Goal: Download file/media

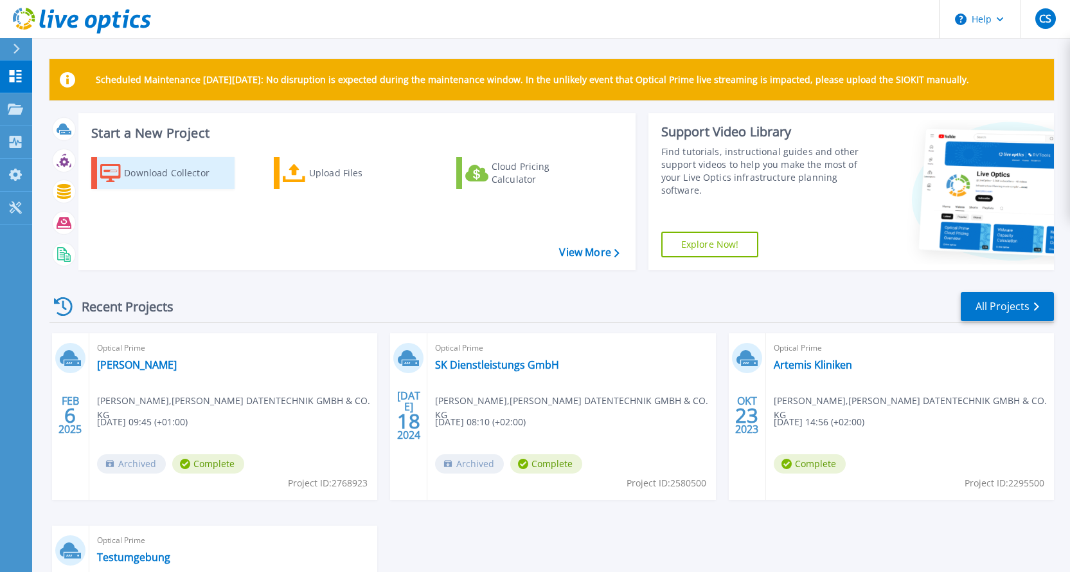
click at [200, 174] on div "Download Collector" at bounding box center [175, 173] width 103 height 26
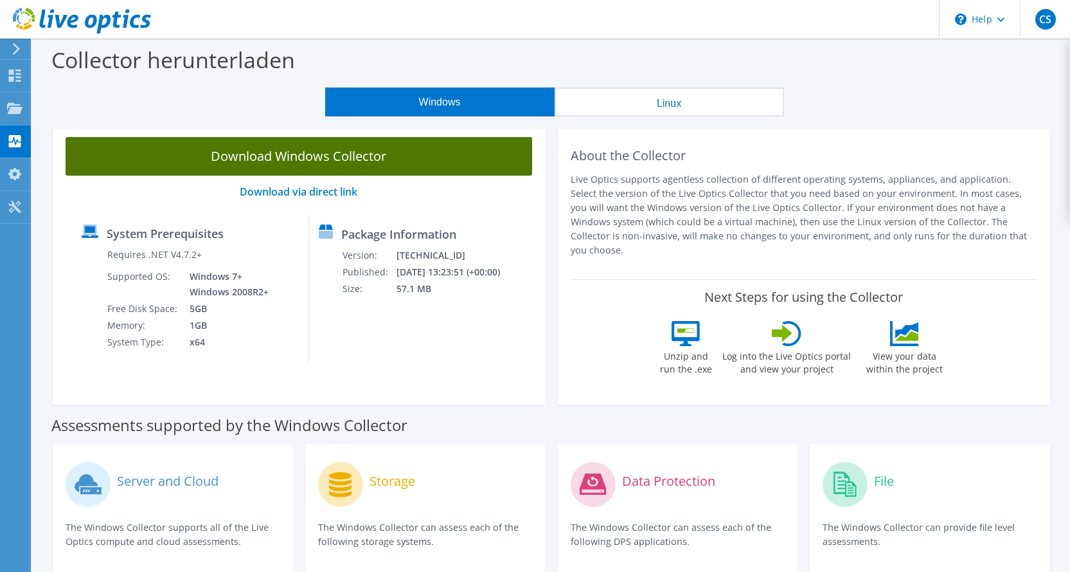
click at [298, 150] on link "Download Windows Collector" at bounding box center [299, 156] width 467 height 39
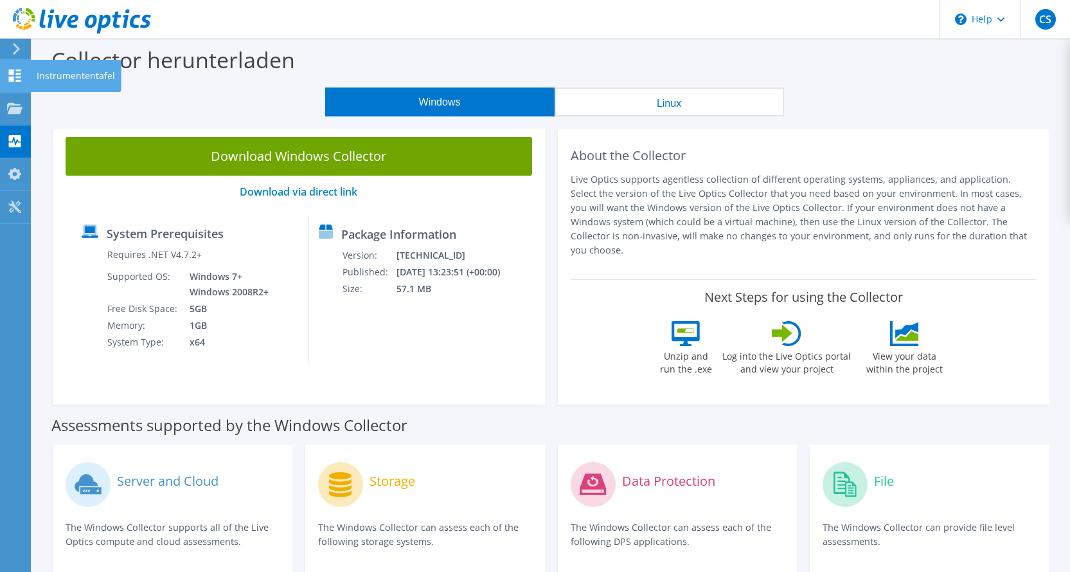
click at [16, 74] on use at bounding box center [15, 75] width 12 height 12
click at [335, 190] on link "Download via direct link" at bounding box center [299, 192] width 118 height 14
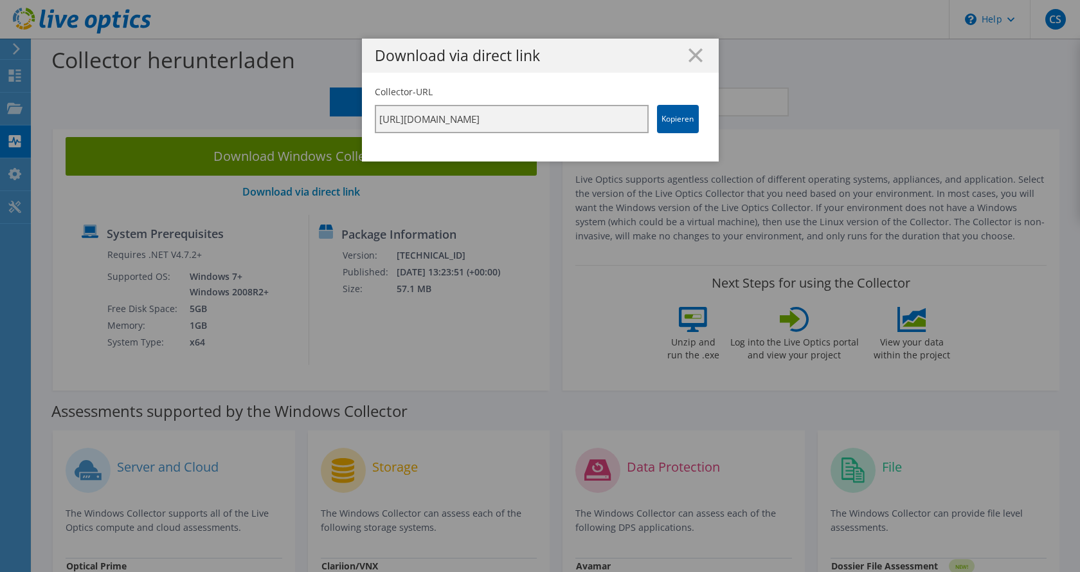
scroll to position [0, 221]
drag, startPoint x: 374, startPoint y: 121, endPoint x: 692, endPoint y: 113, distance: 319.0
click at [692, 113] on div "Collector-URL https://app.liveoptics.com/collector/direct?request=0389adf2-4916…" at bounding box center [540, 110] width 331 height 48
click at [671, 117] on link "Kopieren" at bounding box center [678, 119] width 42 height 28
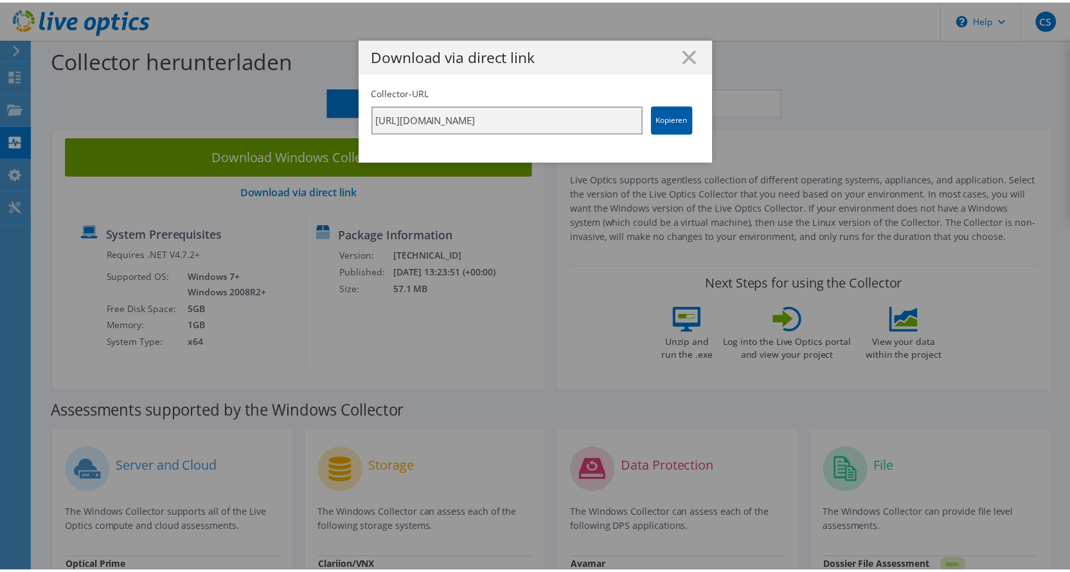
scroll to position [0, 0]
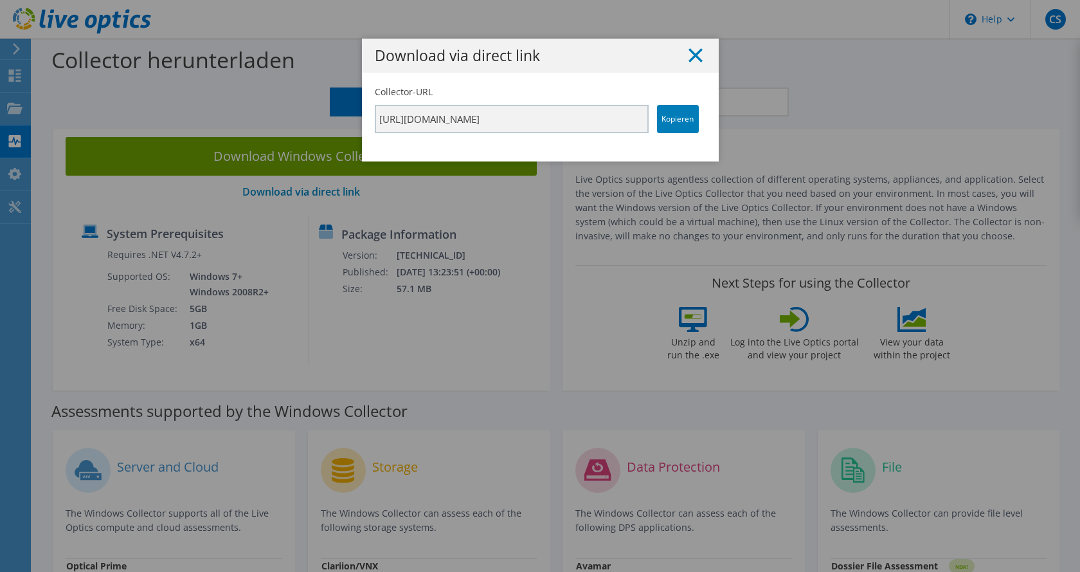
click at [692, 55] on line at bounding box center [695, 55] width 13 height 13
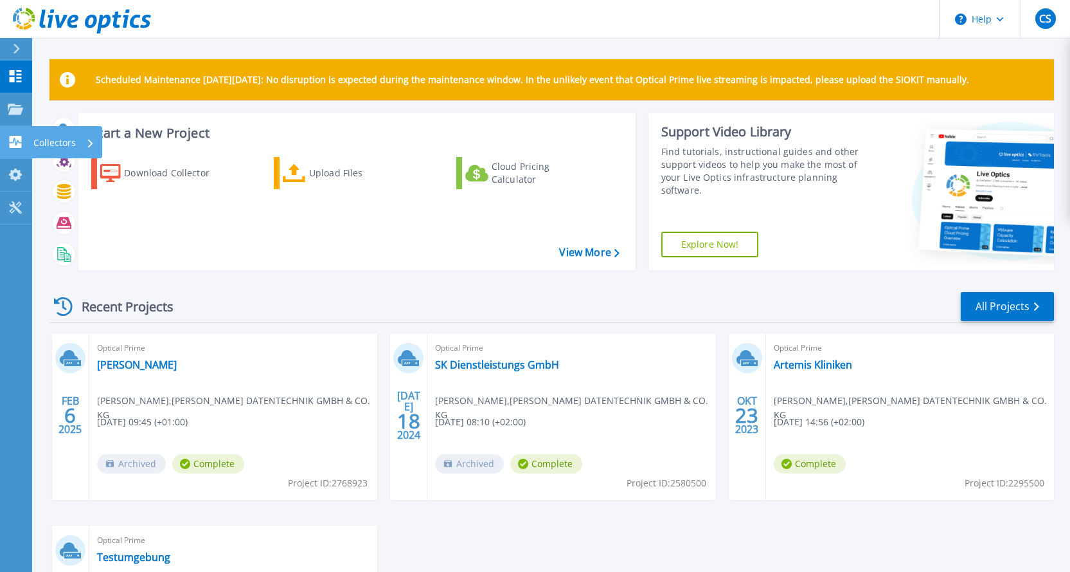
click at [77, 142] on div "Collectors" at bounding box center [63, 142] width 61 height 33
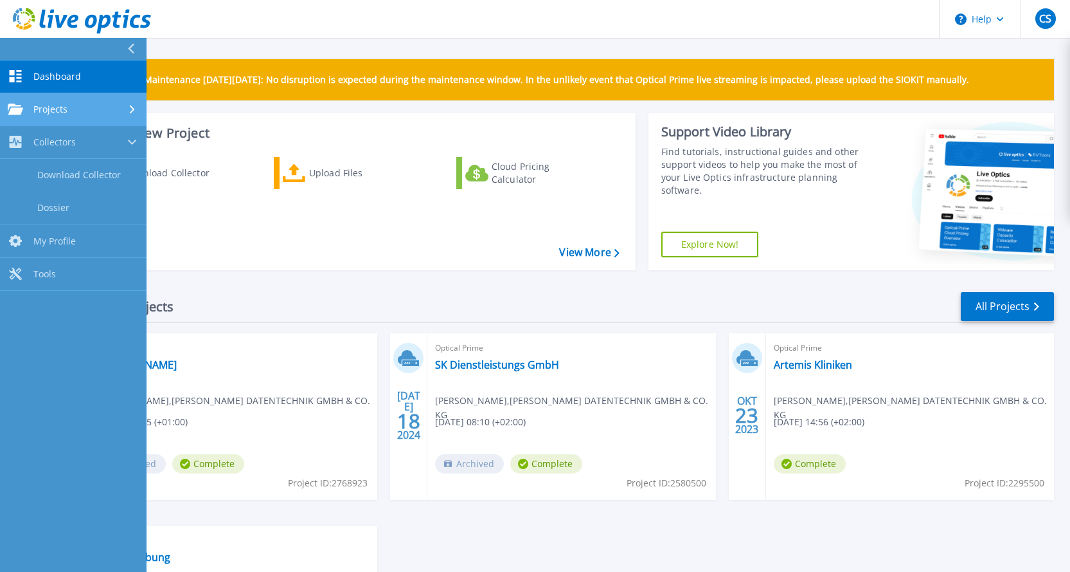
click at [41, 110] on span "Projects" at bounding box center [50, 110] width 34 height 12
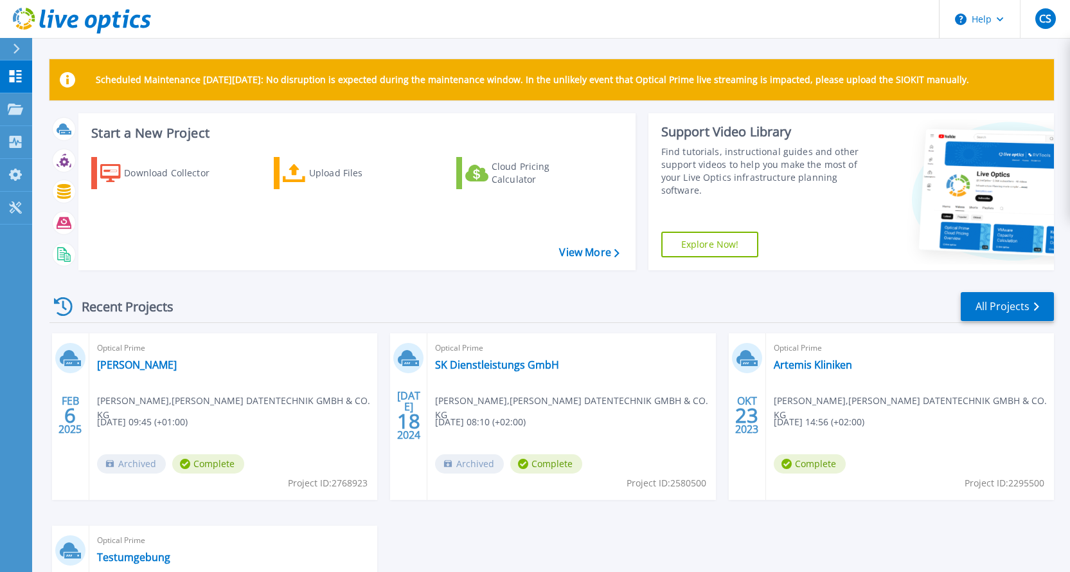
click at [741, 519] on div "FEB 6 2025 Optical Prime Ferdinand Voigt Christoph Schröder , NÖSSE DATENTECHNI…" at bounding box center [546, 525] width 1015 height 384
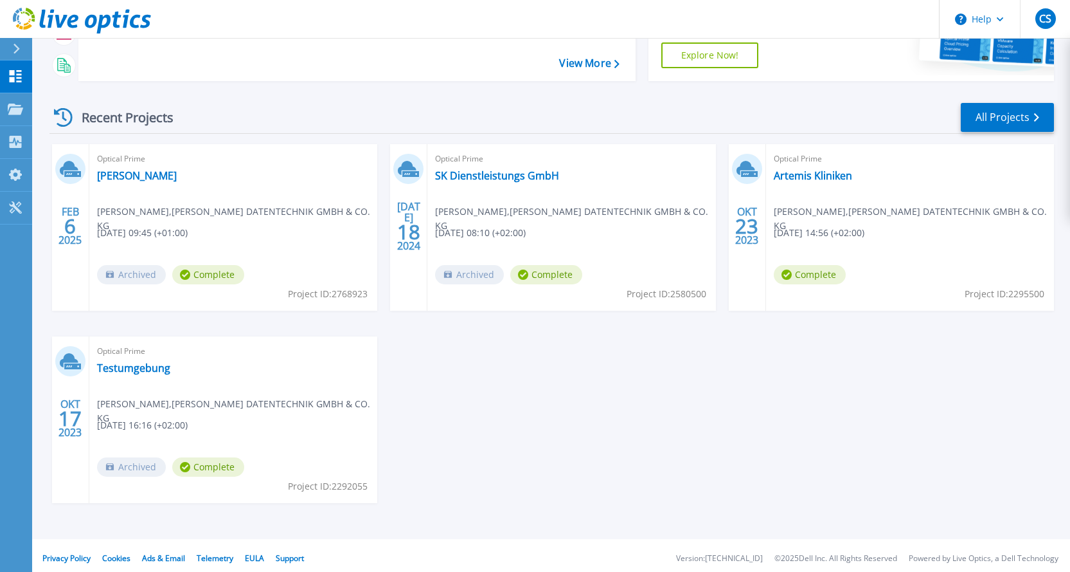
scroll to position [195, 0]
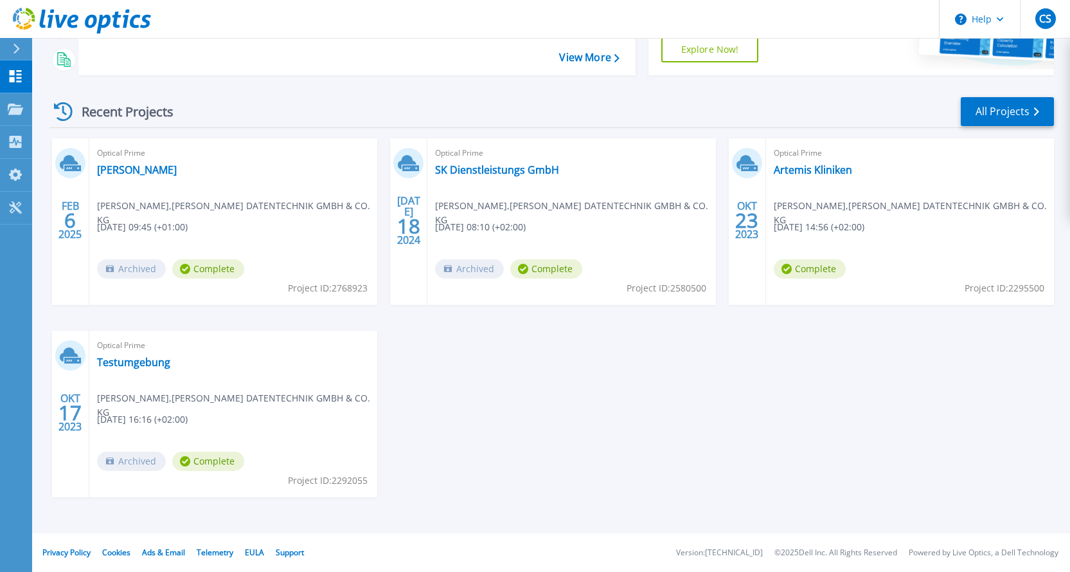
drag, startPoint x: 496, startPoint y: 406, endPoint x: 874, endPoint y: 447, distance: 381.0
click at [874, 447] on div "FEB 6 2025 Optical Prime Ferdinand Voigt Christoph Schröder , NÖSSE DATENTECHNI…" at bounding box center [546, 330] width 1015 height 384
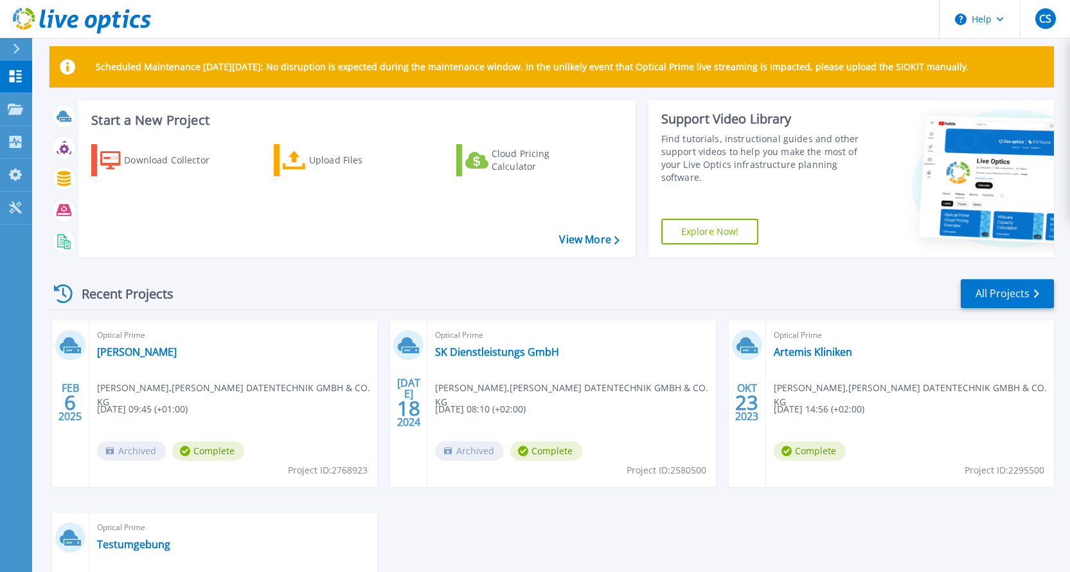
scroll to position [0, 0]
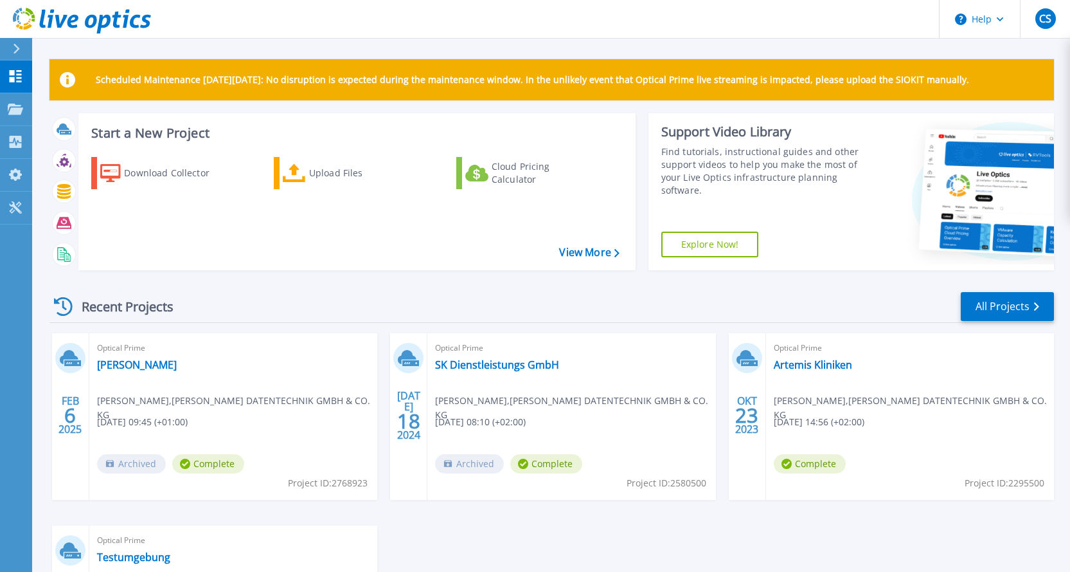
click at [18, 46] on icon at bounding box center [16, 49] width 7 height 10
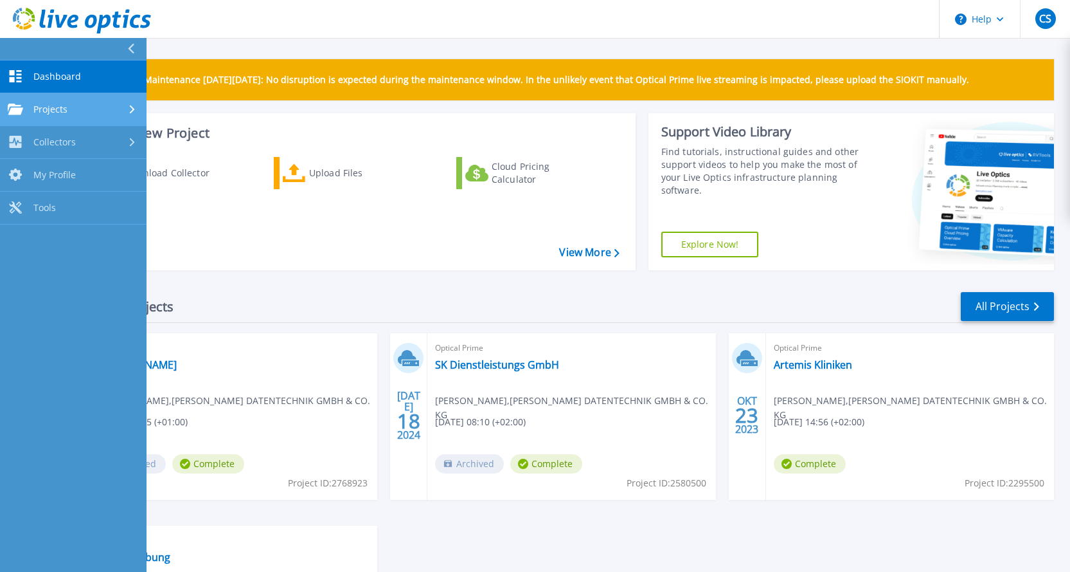
click at [70, 102] on link "Projects Projects" at bounding box center [73, 109] width 147 height 33
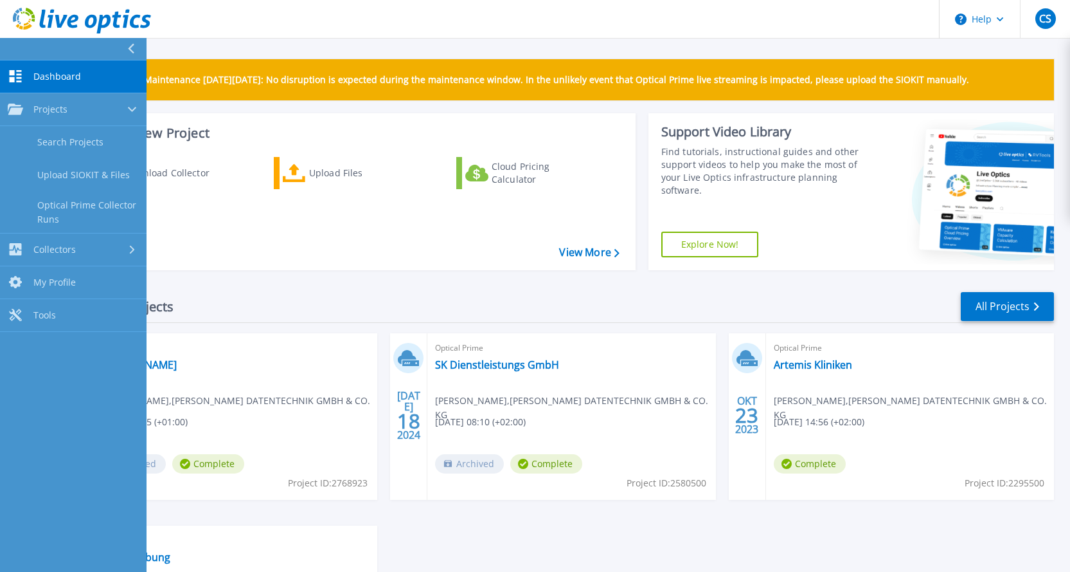
click at [246, 78] on p "Scheduled Maintenance on Monday 22nd September: No disruption is expected durin…" at bounding box center [533, 80] width 874 height 10
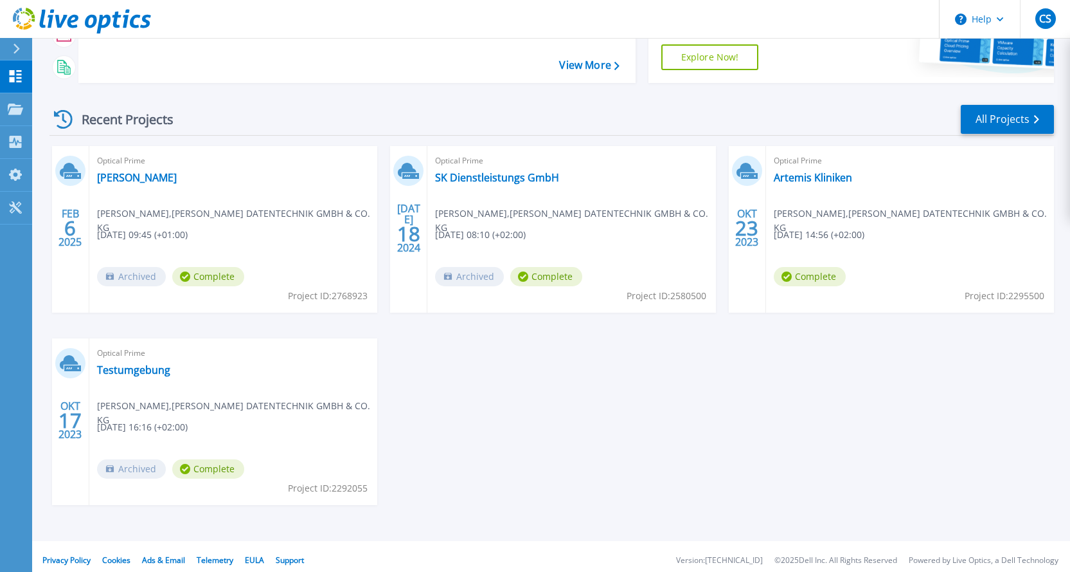
scroll to position [195, 0]
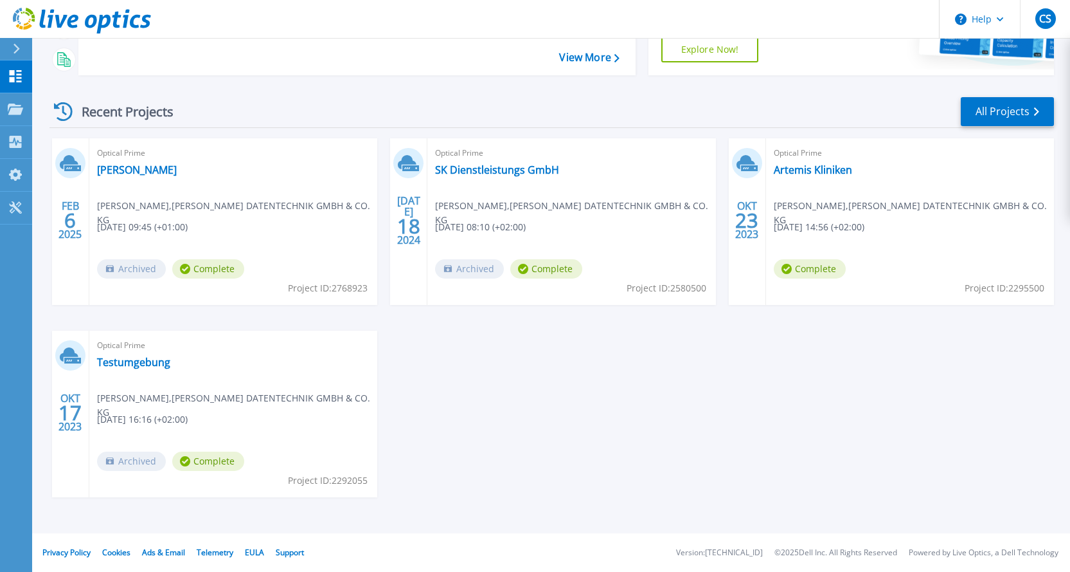
drag, startPoint x: 454, startPoint y: 400, endPoint x: 854, endPoint y: 413, distance: 400.8
click at [854, 413] on div "FEB 6 2025 Optical Prime Ferdinand Voigt Christoph Schröder , NÖSSE DATENTECHNI…" at bounding box center [546, 330] width 1015 height 384
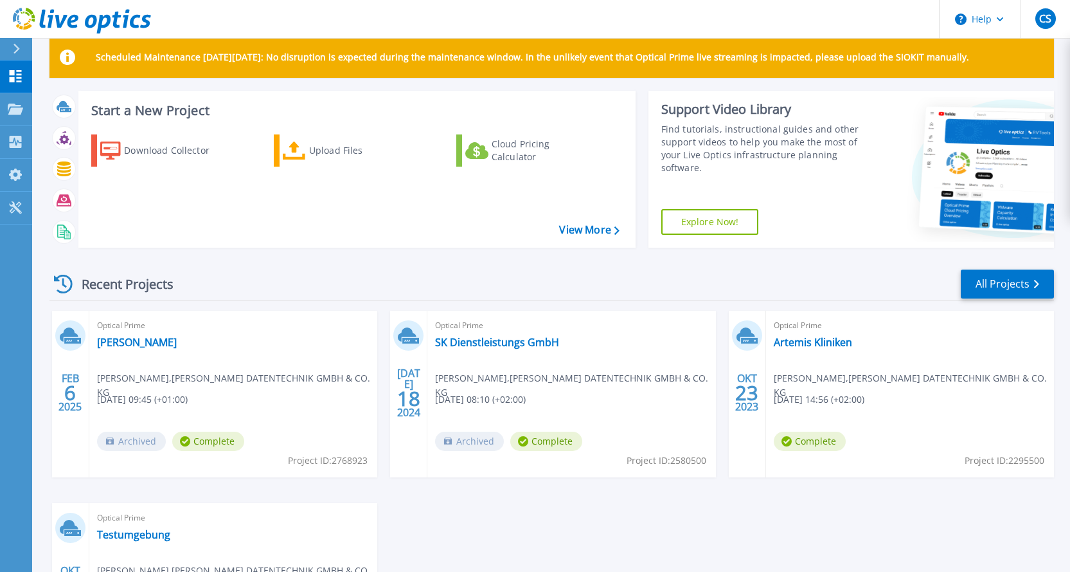
scroll to position [0, 0]
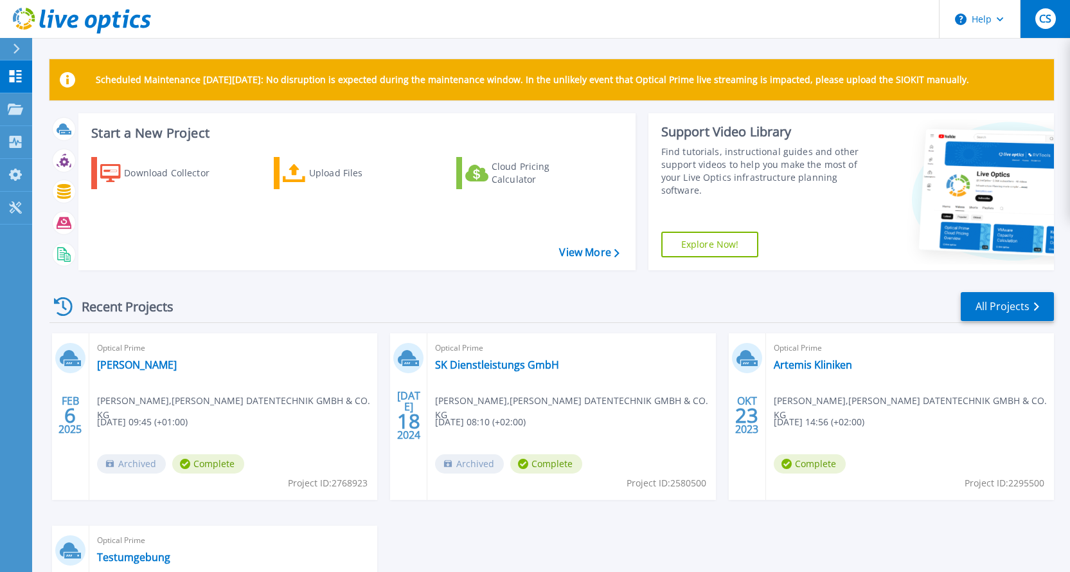
click at [1049, 20] on span "CS" at bounding box center [1046, 19] width 12 height 10
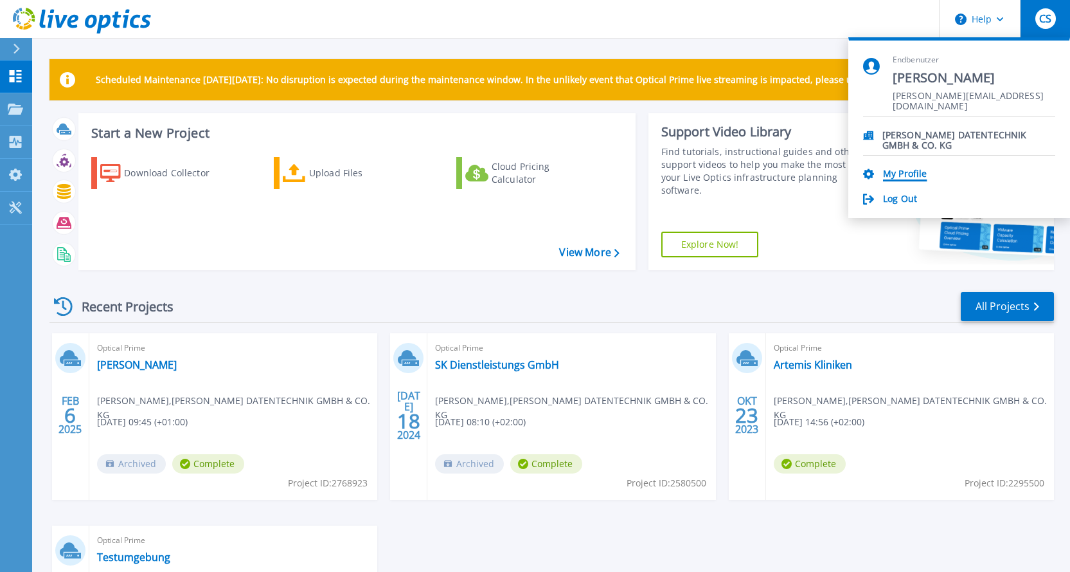
click at [908, 176] on link "My Profile" at bounding box center [905, 174] width 44 height 12
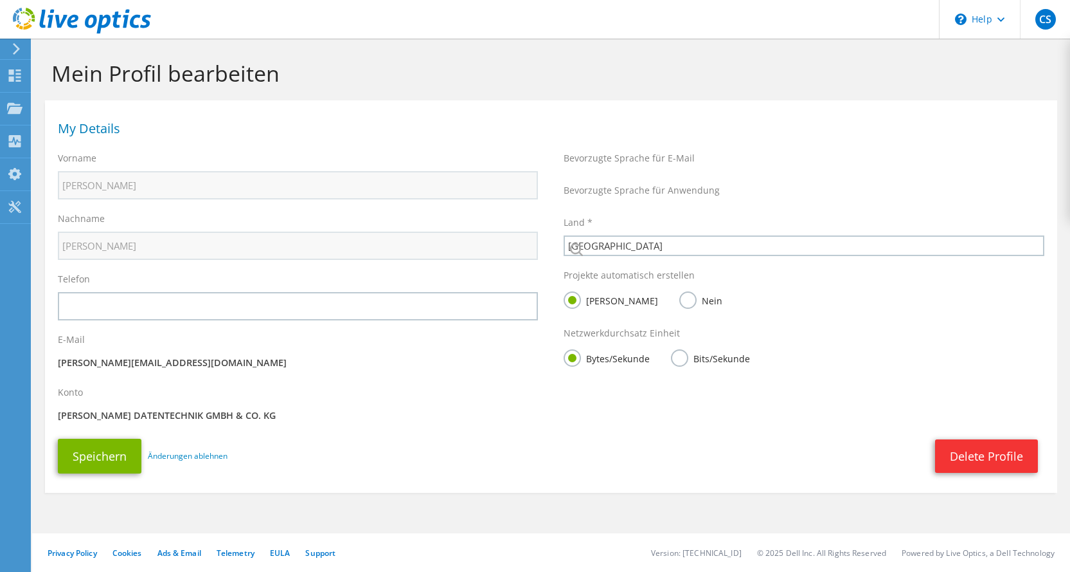
select select "56"
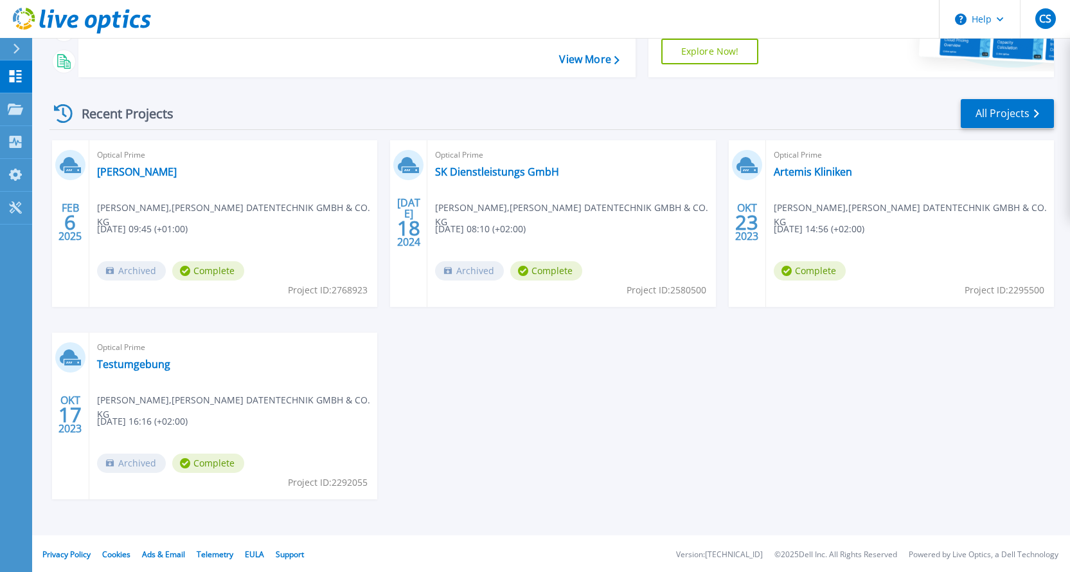
scroll to position [195, 0]
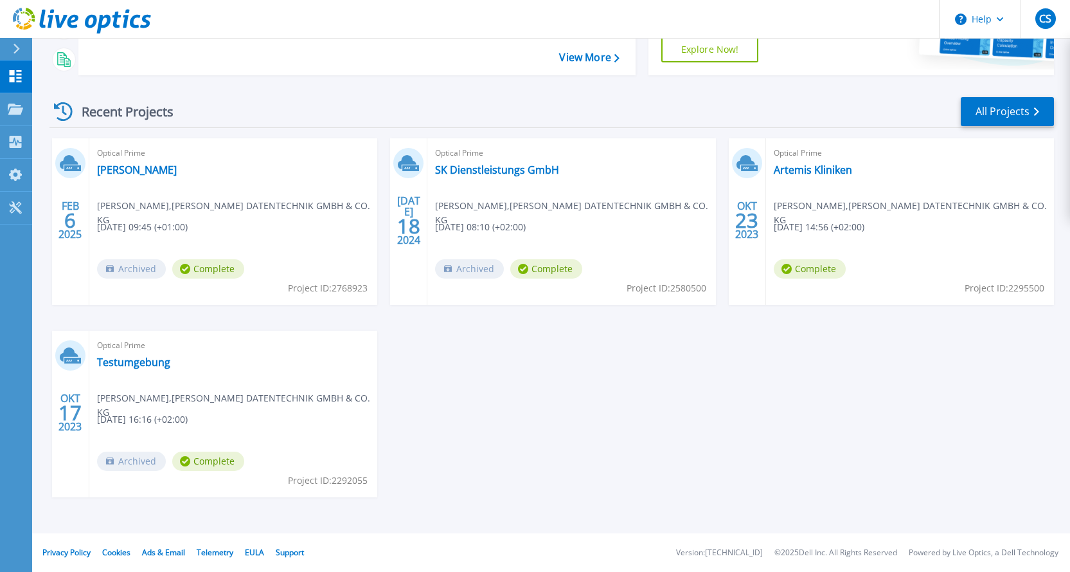
click at [483, 393] on div "FEB 6 2025 Optical Prime Ferdinand Voigt Christoph Schröder , NÖSSE DATENTECHNI…" at bounding box center [546, 330] width 1015 height 384
click at [9, 210] on icon at bounding box center [15, 207] width 15 height 12
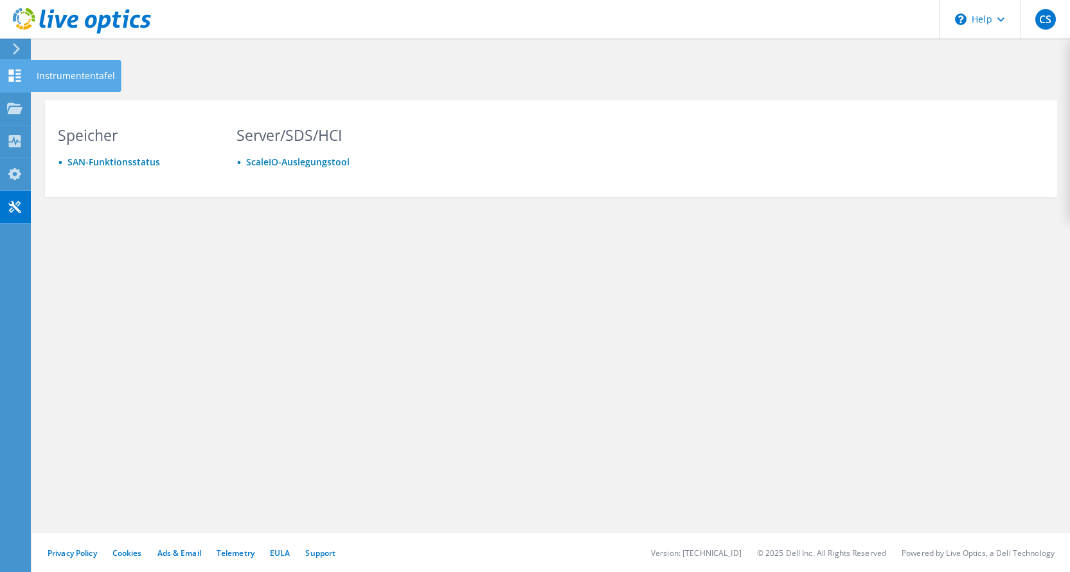
click at [11, 84] on div at bounding box center [14, 77] width 15 height 14
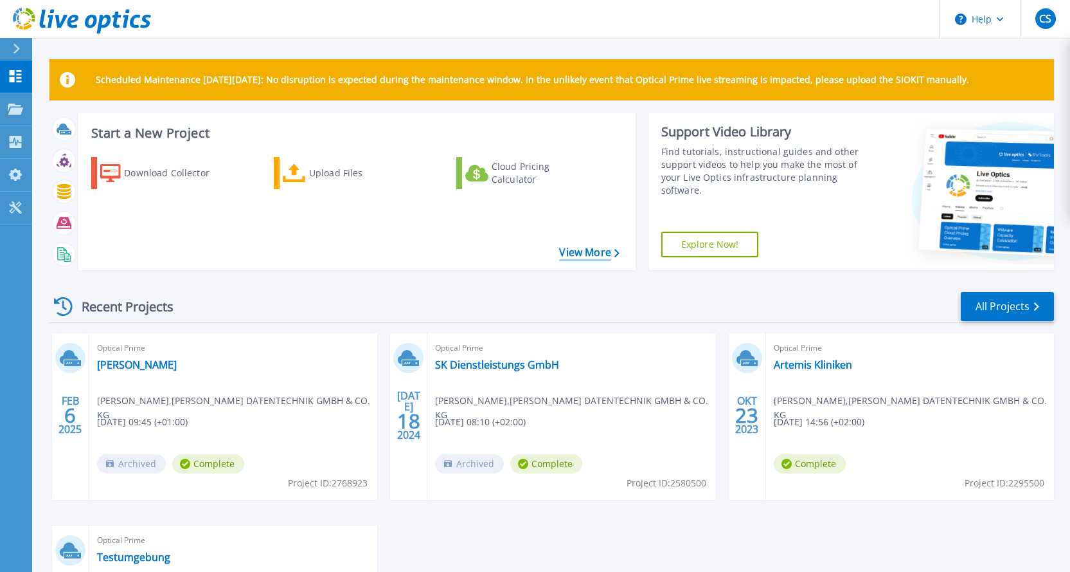
click at [591, 255] on link "View More" at bounding box center [589, 252] width 60 height 12
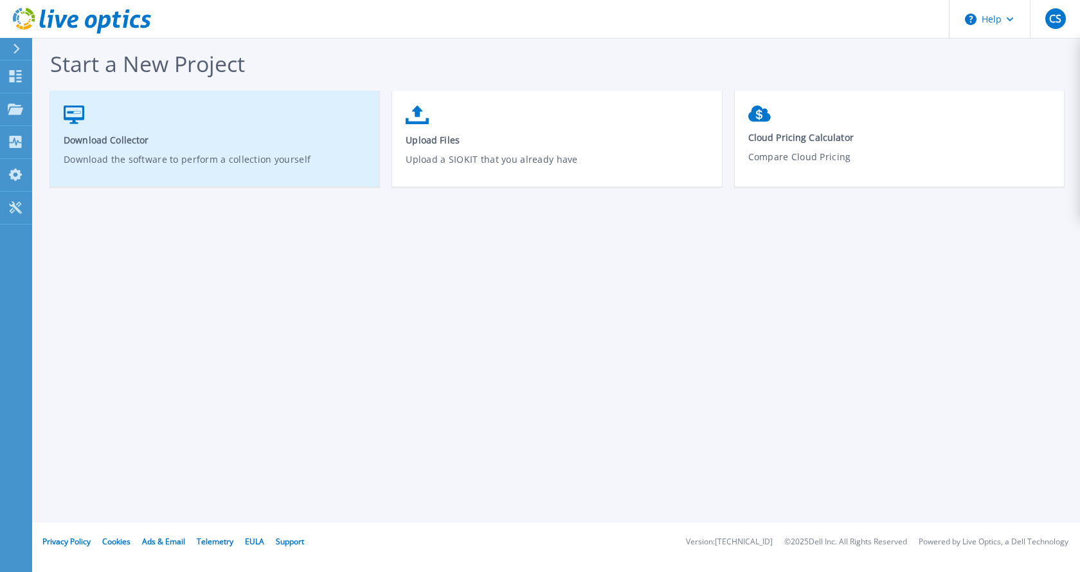
click at [115, 138] on span "Download Collector" at bounding box center [215, 140] width 303 height 12
